Goal: Task Accomplishment & Management: Complete application form

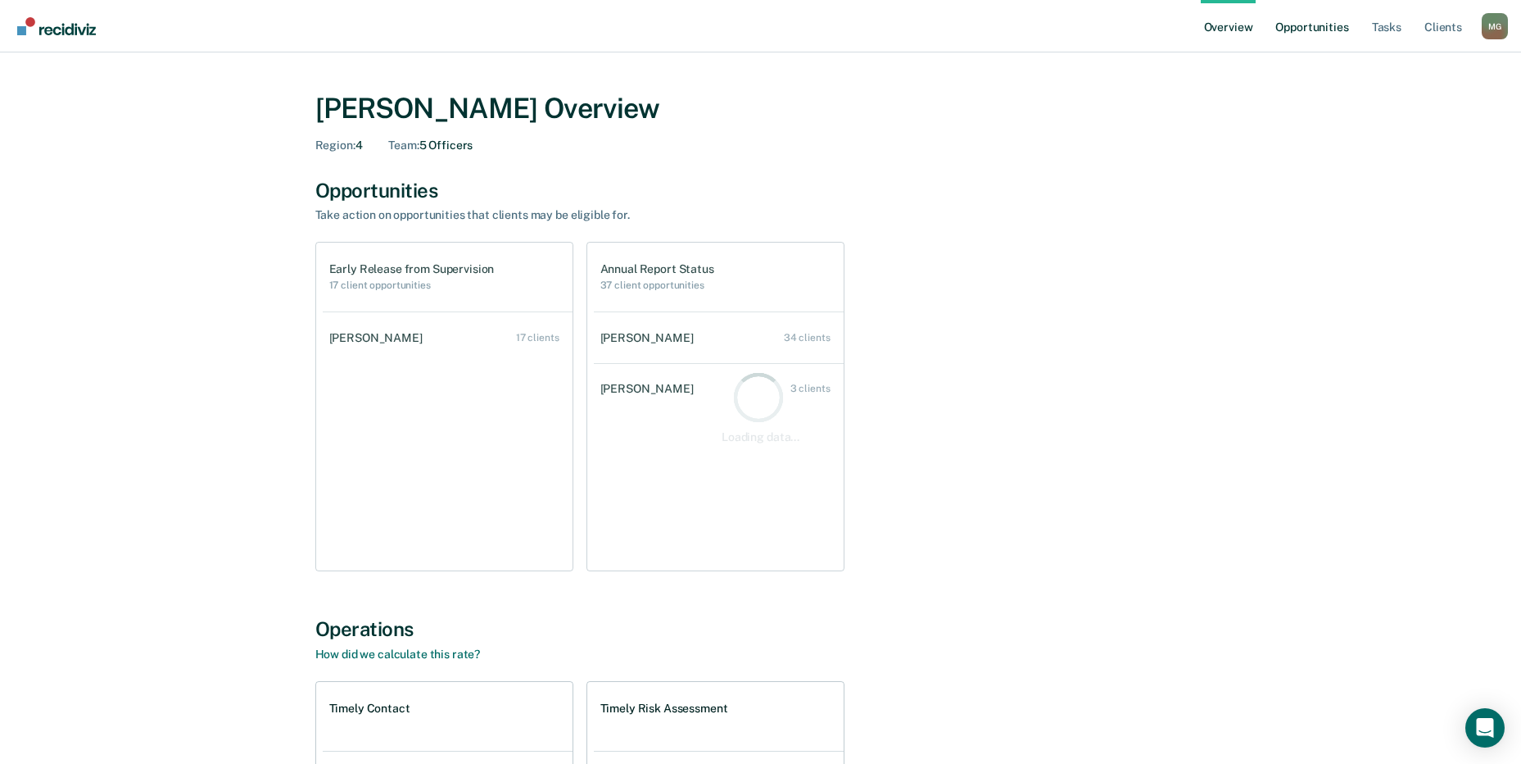
click at [1303, 24] on link "Opportunities" at bounding box center [1311, 26] width 79 height 52
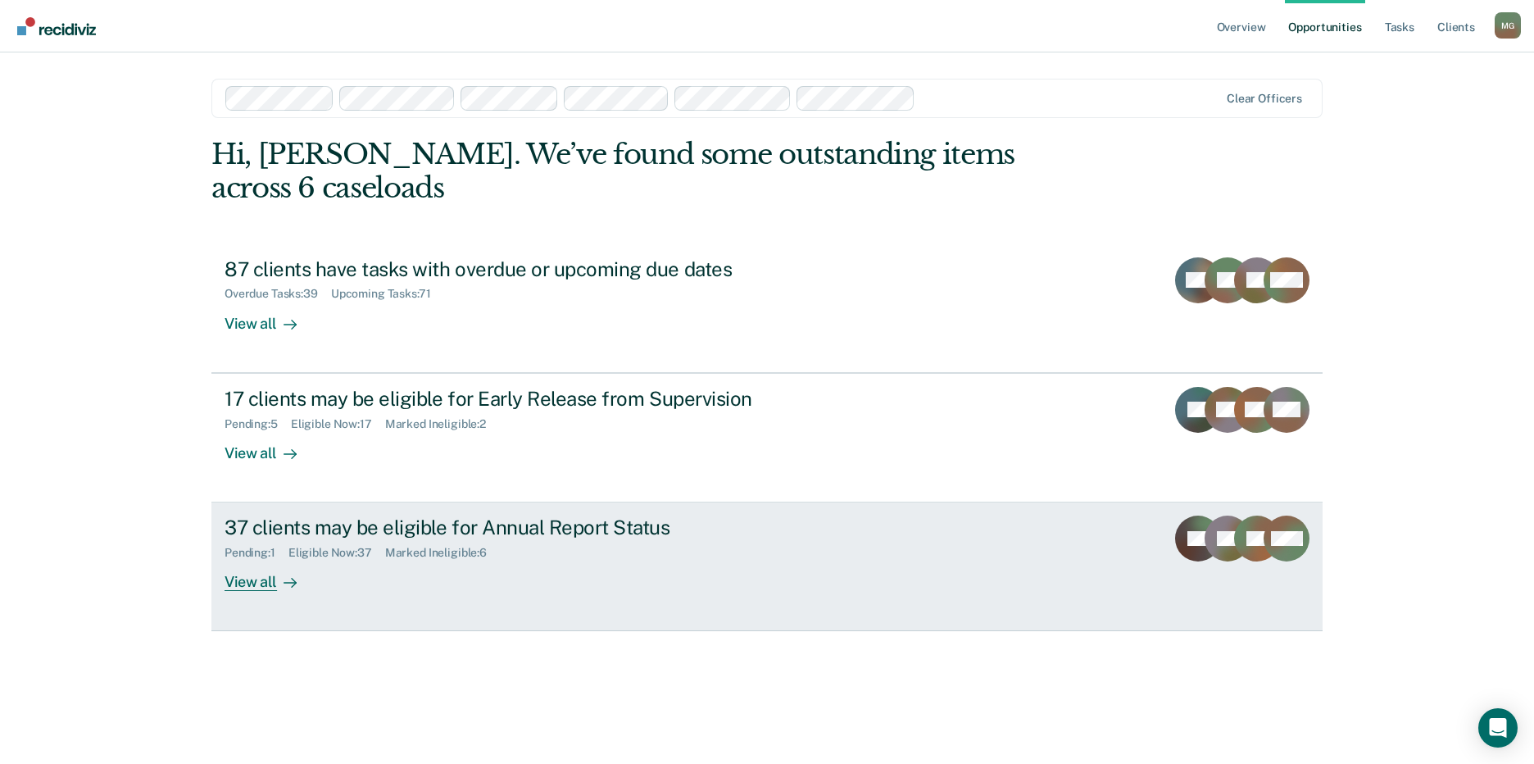
click at [342, 515] on div "37 clients may be eligible for Annual Report Status" at bounding box center [511, 527] width 575 height 24
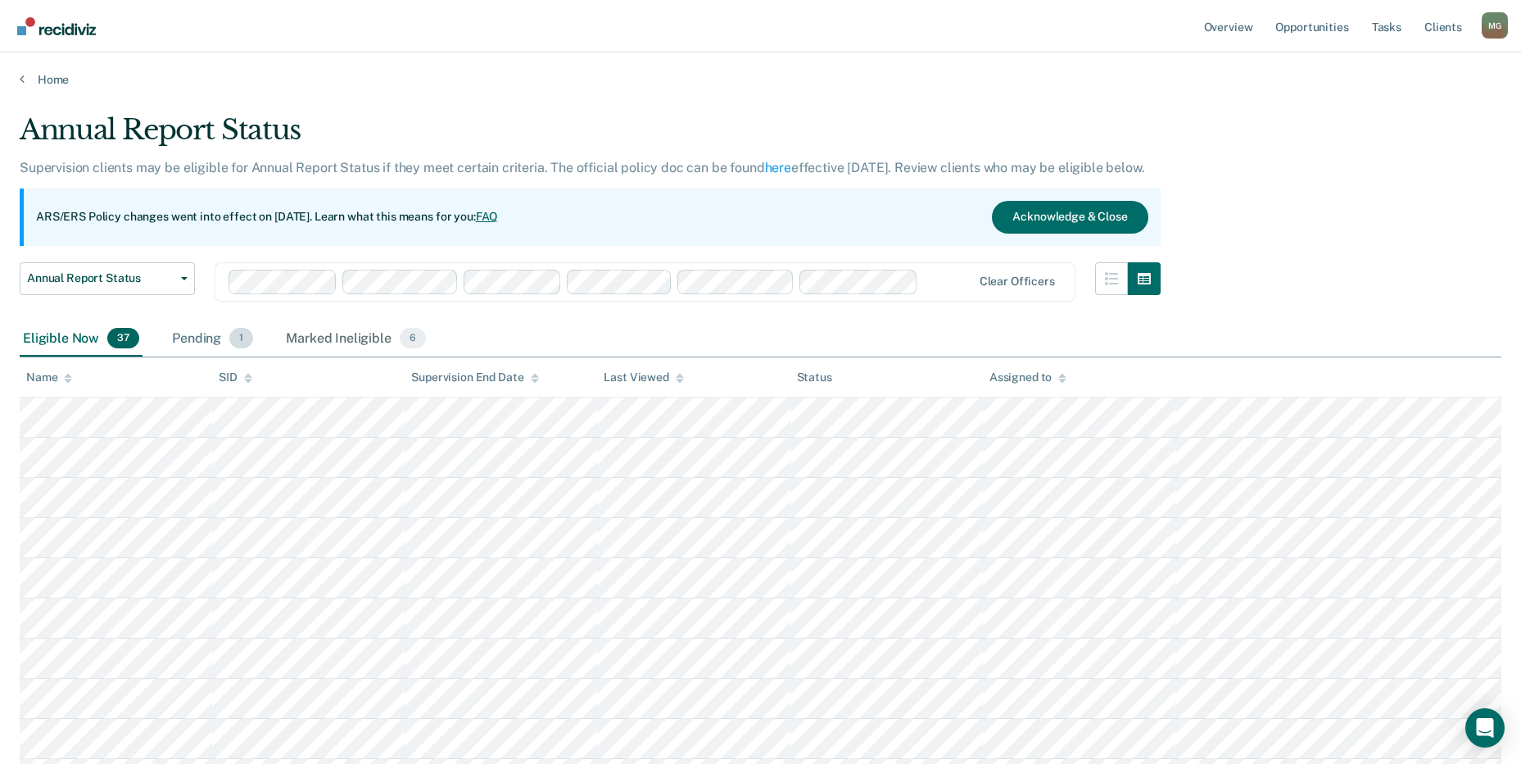
click at [204, 333] on div "Pending 1" at bounding box center [213, 339] width 88 height 36
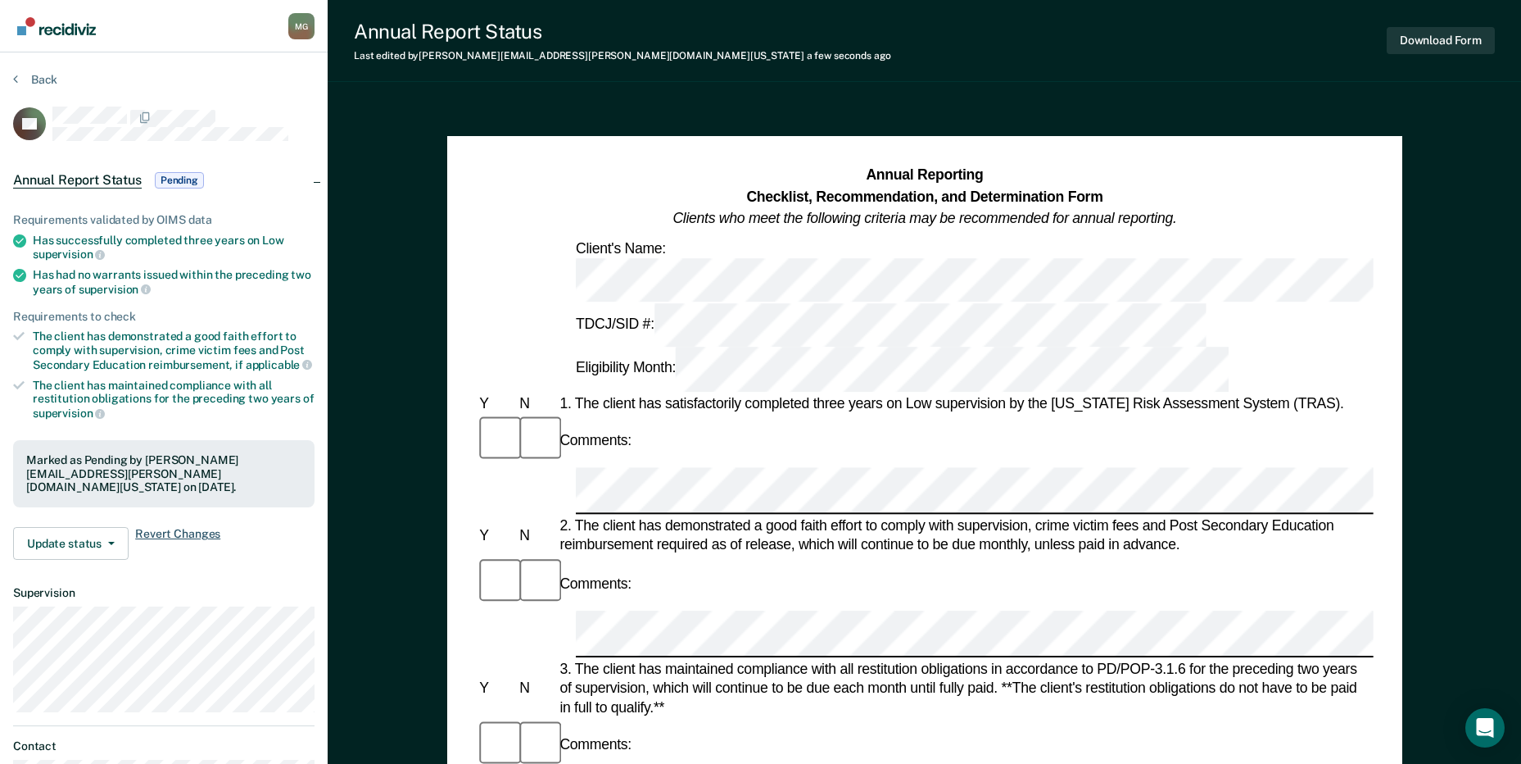
click at [202, 535] on span "Revert Changes" at bounding box center [177, 543] width 85 height 33
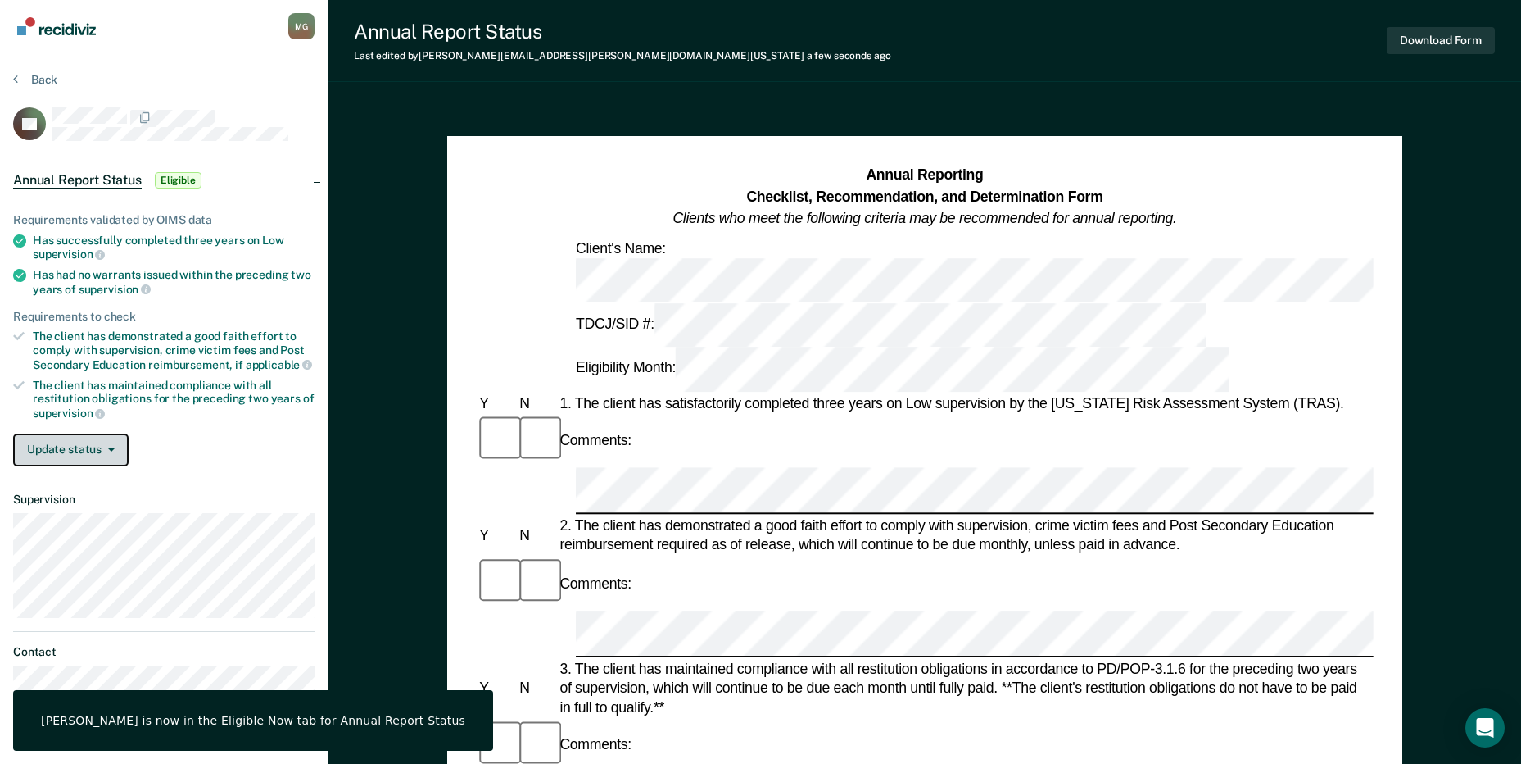
click at [122, 452] on button "Update status" at bounding box center [71, 449] width 116 height 33
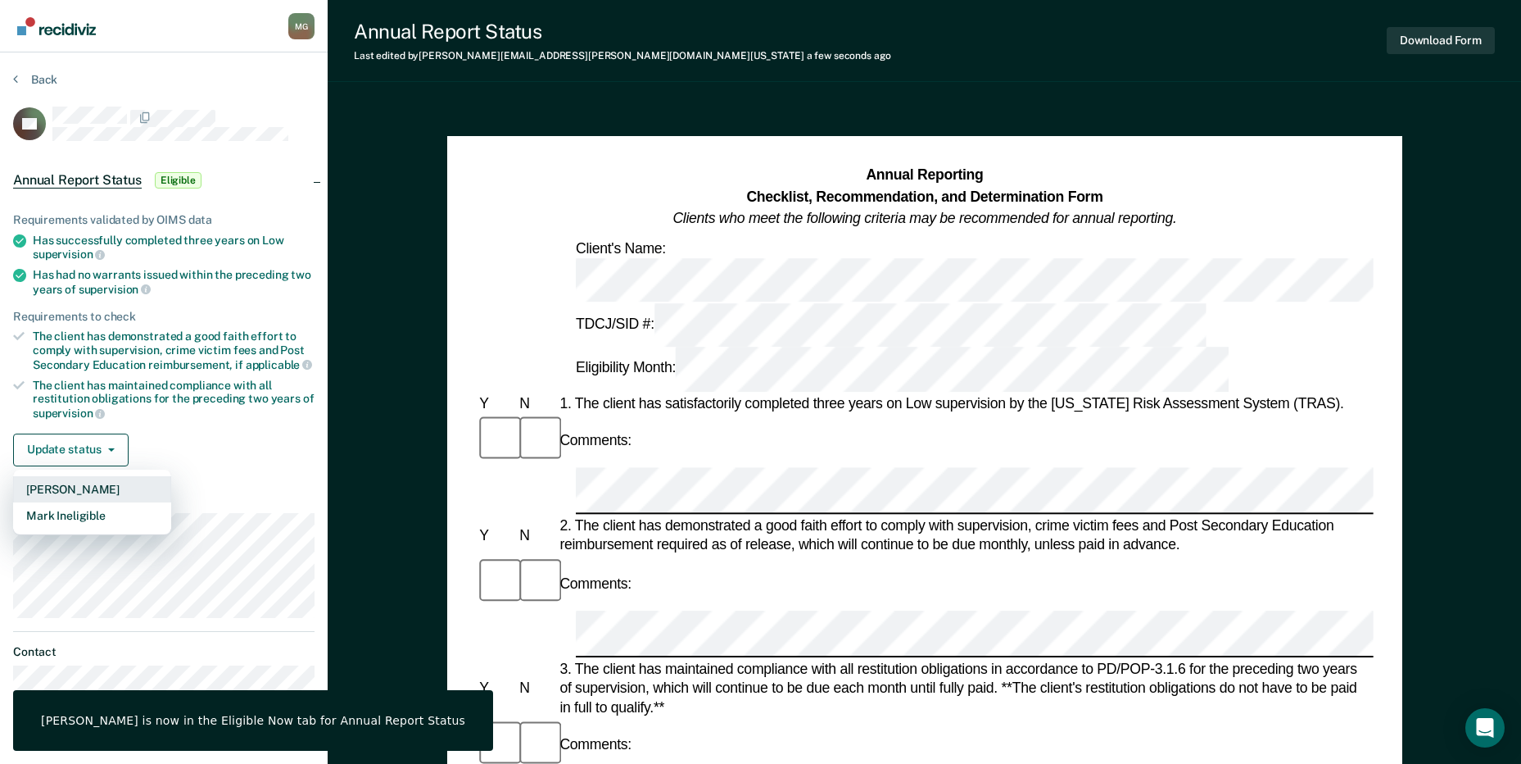
click at [103, 492] on button "[PERSON_NAME]" at bounding box center [92, 489] width 158 height 26
